Goal: Contribute content: Add original content to the website for others to see

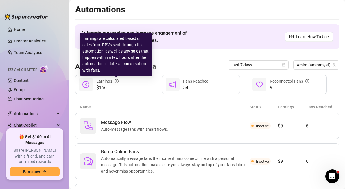
click at [116, 81] on icon "info-circle" at bounding box center [116, 81] width 4 height 4
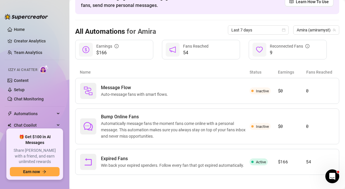
scroll to position [38, 0]
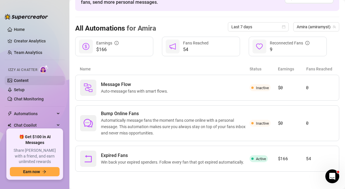
click at [23, 78] on link "Content" at bounding box center [21, 80] width 15 height 5
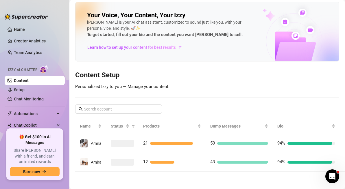
scroll to position [2, 0]
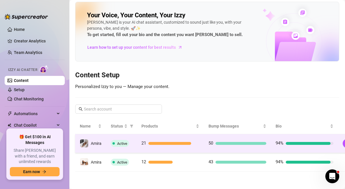
click at [202, 145] on td "21" at bounding box center [170, 143] width 67 height 19
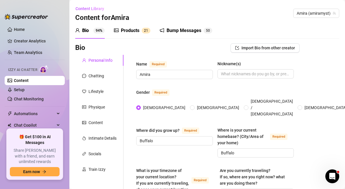
radio input "true"
type input "[DATE]"
click at [128, 31] on div "Products" at bounding box center [130, 30] width 18 height 7
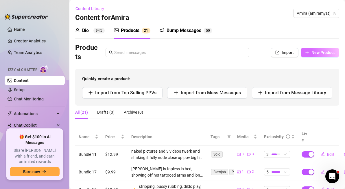
click at [311, 51] on button "New Product" at bounding box center [319, 52] width 38 height 9
type textarea "Type your message here..."
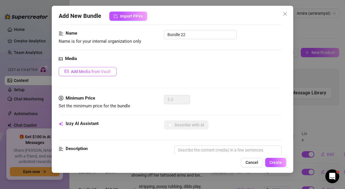
scroll to position [32, 0]
click at [85, 70] on span "Add Media from Vault" at bounding box center [91, 72] width 40 height 5
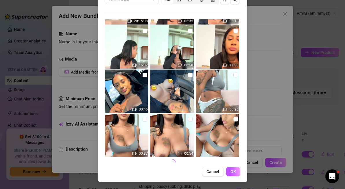
scroll to position [571, 0]
